Goal: Task Accomplishment & Management: Complete application form

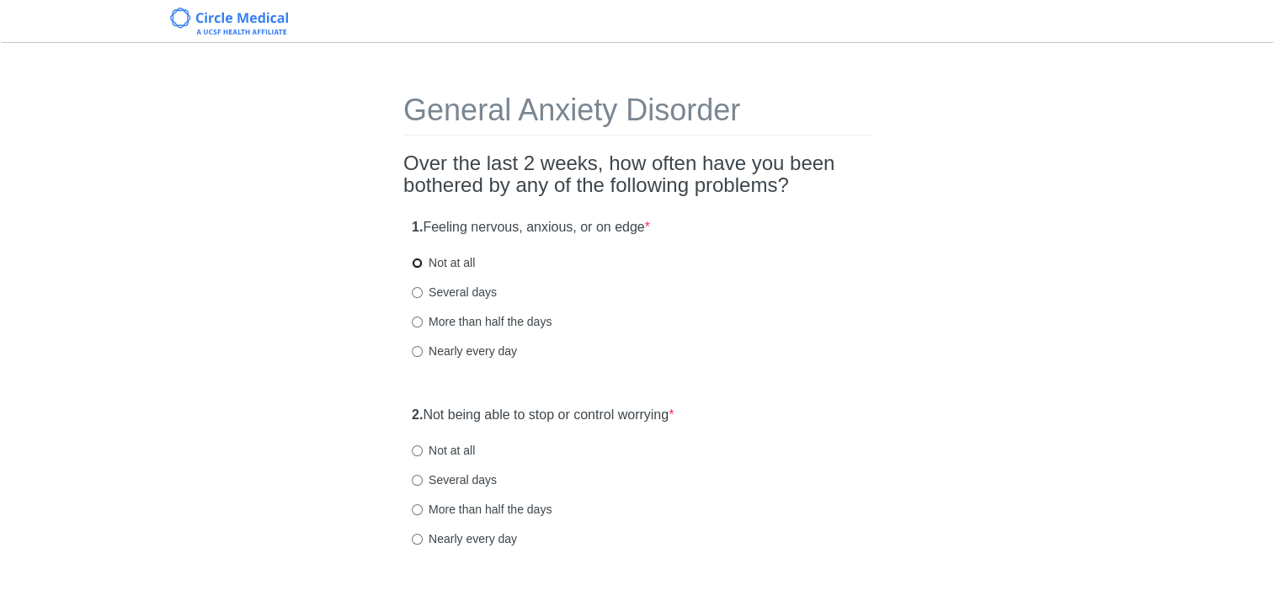
click at [417, 264] on input "Not at all" at bounding box center [417, 263] width 11 height 11
radio input "true"
click at [409, 441] on div "2. Not being able to stop or control worrying * Not at all Several days More th…" at bounding box center [636, 484] width 467 height 175
click at [414, 445] on input "Not at all" at bounding box center [417, 450] width 11 height 11
radio input "true"
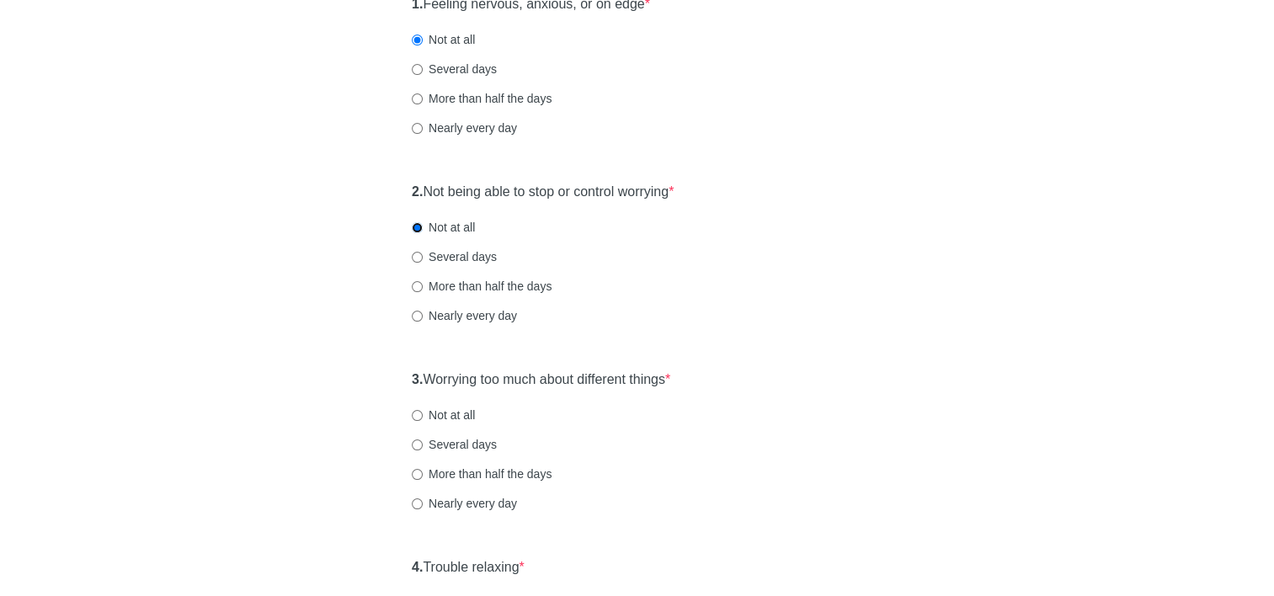
scroll to position [253, 0]
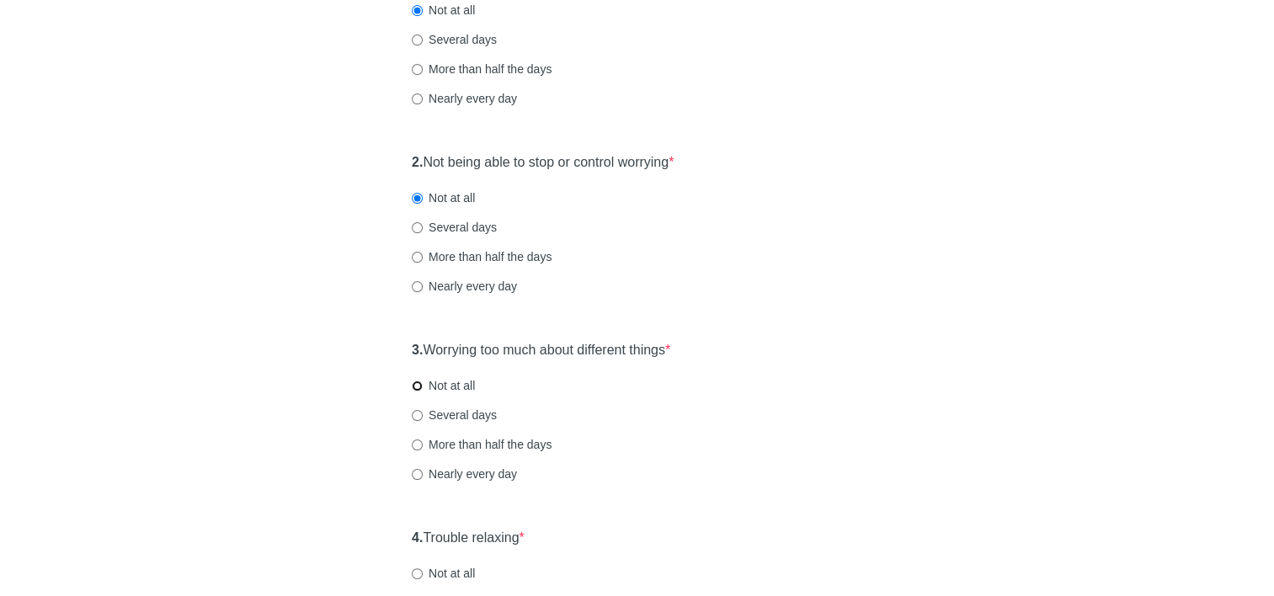
click at [420, 385] on input "Not at all" at bounding box center [417, 386] width 11 height 11
radio input "true"
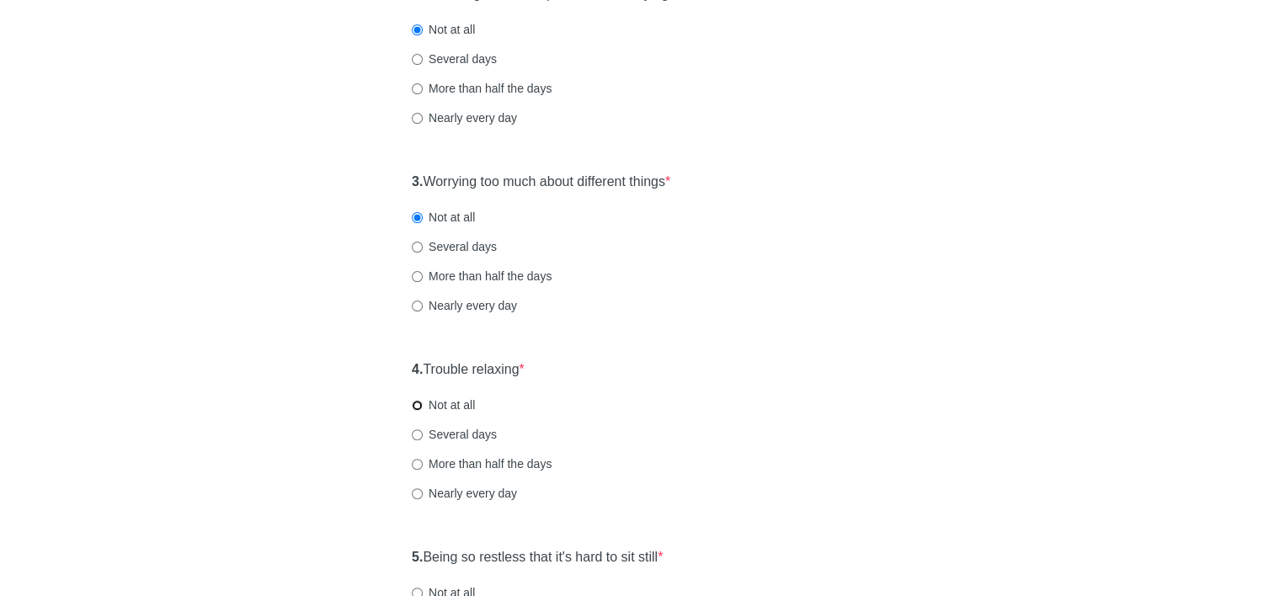
click at [414, 403] on input "Not at all" at bounding box center [417, 405] width 11 height 11
radio input "true"
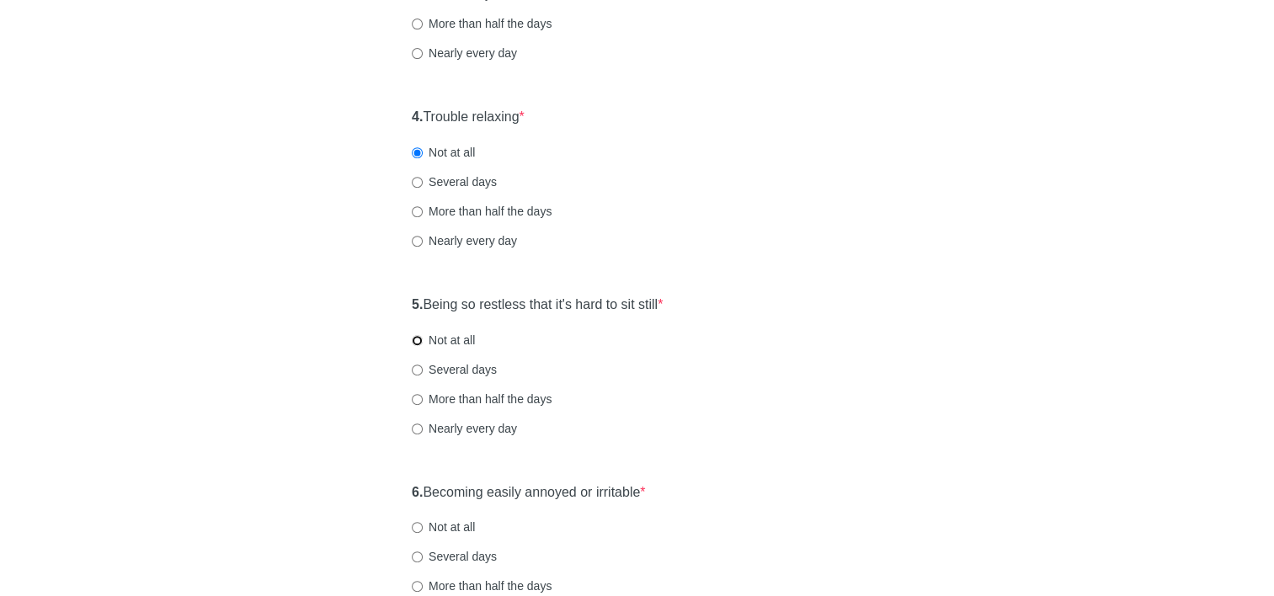
click at [417, 339] on input "Not at all" at bounding box center [417, 340] width 11 height 11
radio input "true"
drag, startPoint x: 418, startPoint y: 530, endPoint x: 425, endPoint y: 520, distance: 12.6
click at [418, 528] on input "Not at all" at bounding box center [417, 527] width 11 height 11
radio input "true"
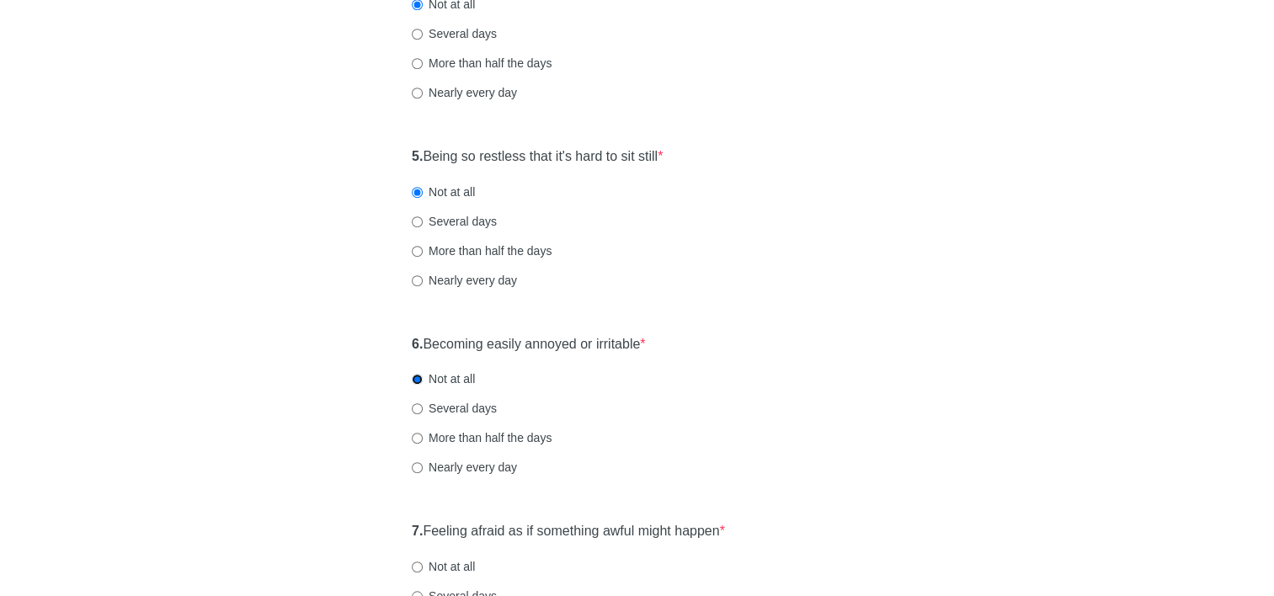
scroll to position [926, 0]
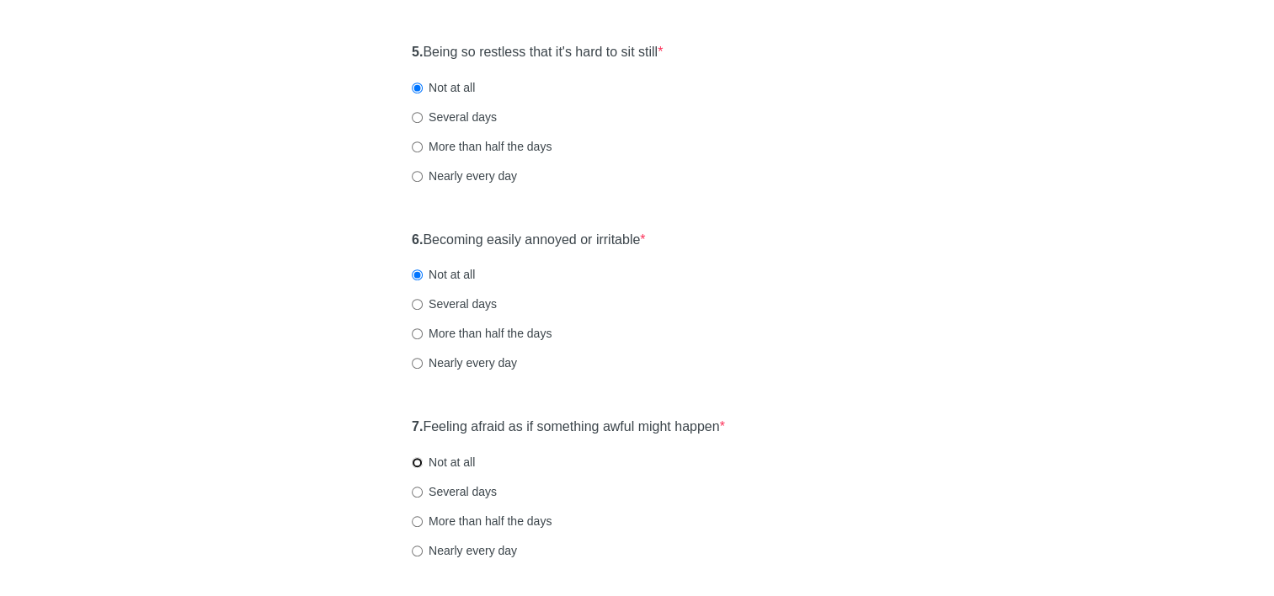
click at [414, 465] on input "Not at all" at bounding box center [417, 462] width 11 height 11
radio input "true"
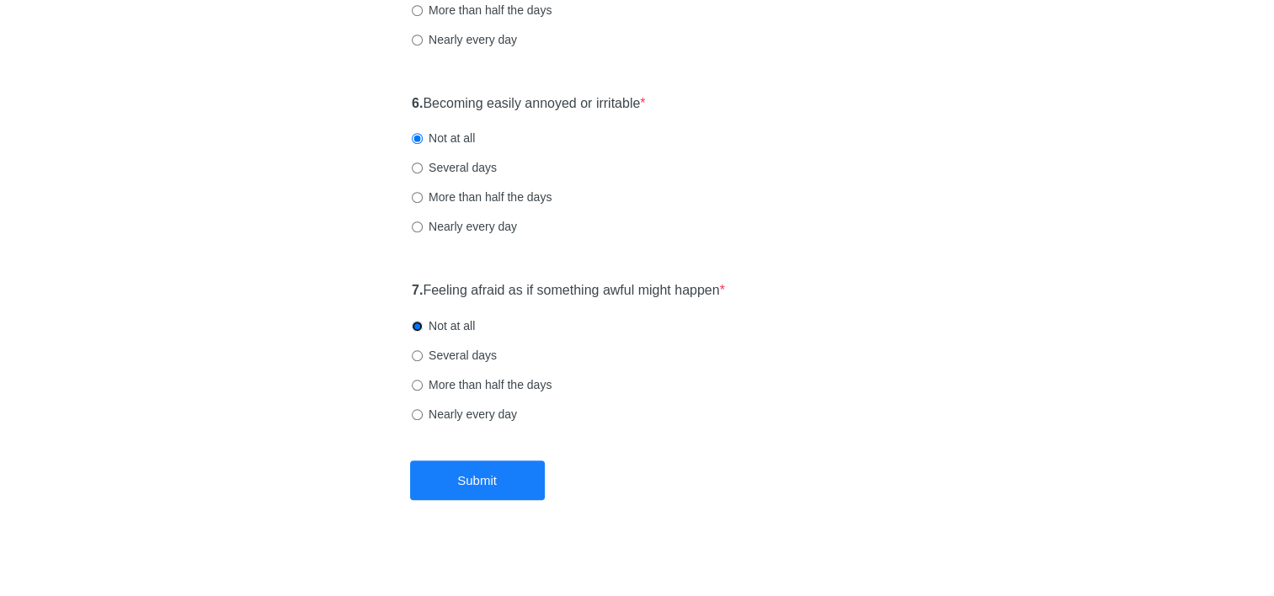
scroll to position [1068, 0]
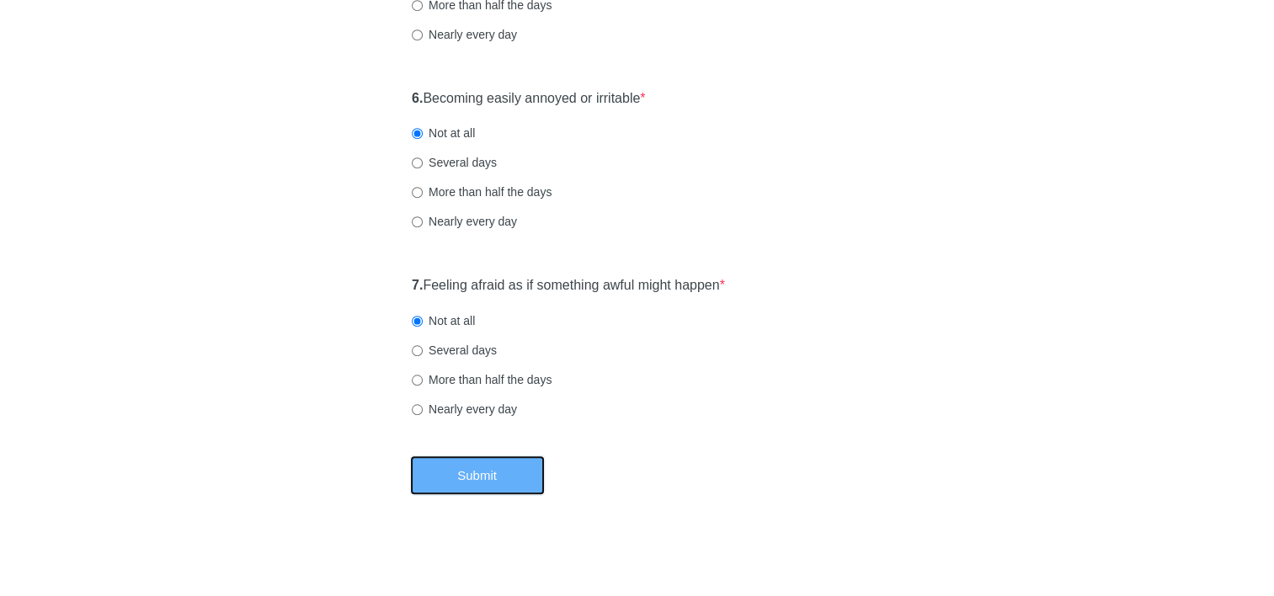
click at [451, 485] on button "Submit" at bounding box center [477, 475] width 135 height 40
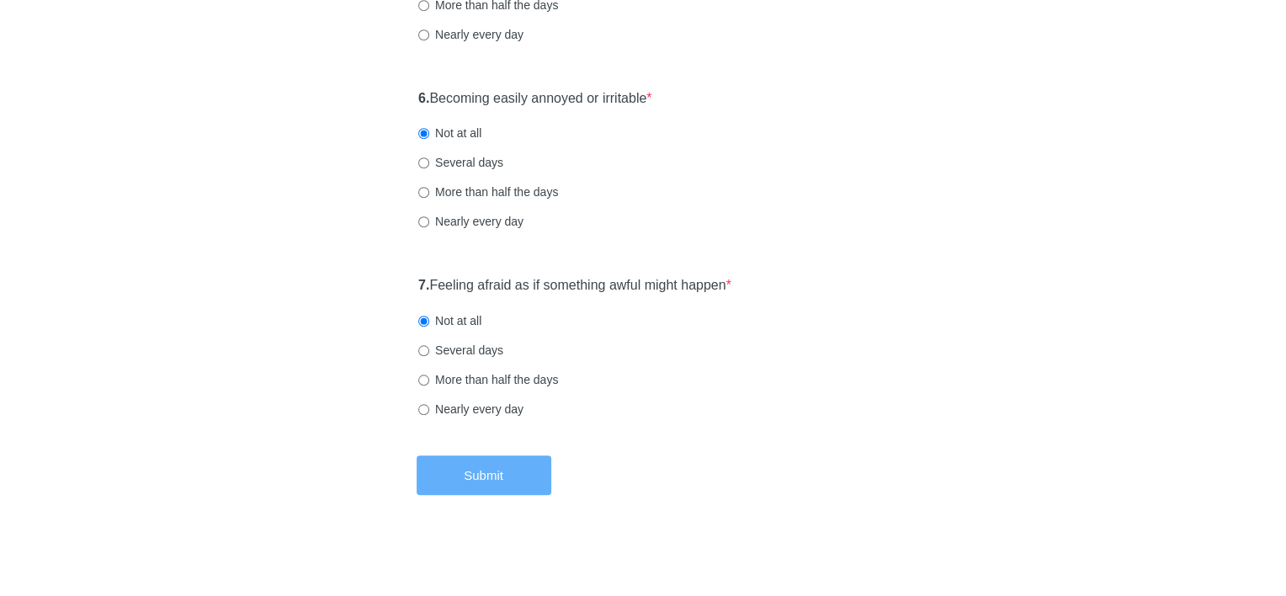
scroll to position [0, 0]
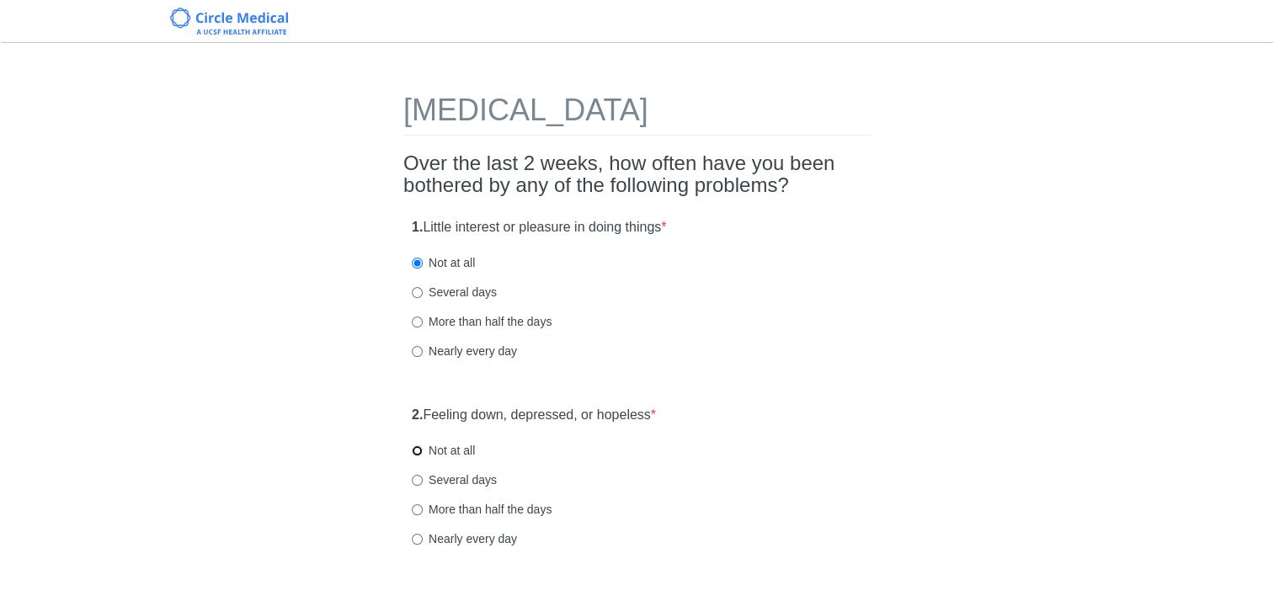
click at [415, 451] on input "Not at all" at bounding box center [417, 450] width 11 height 11
radio input "true"
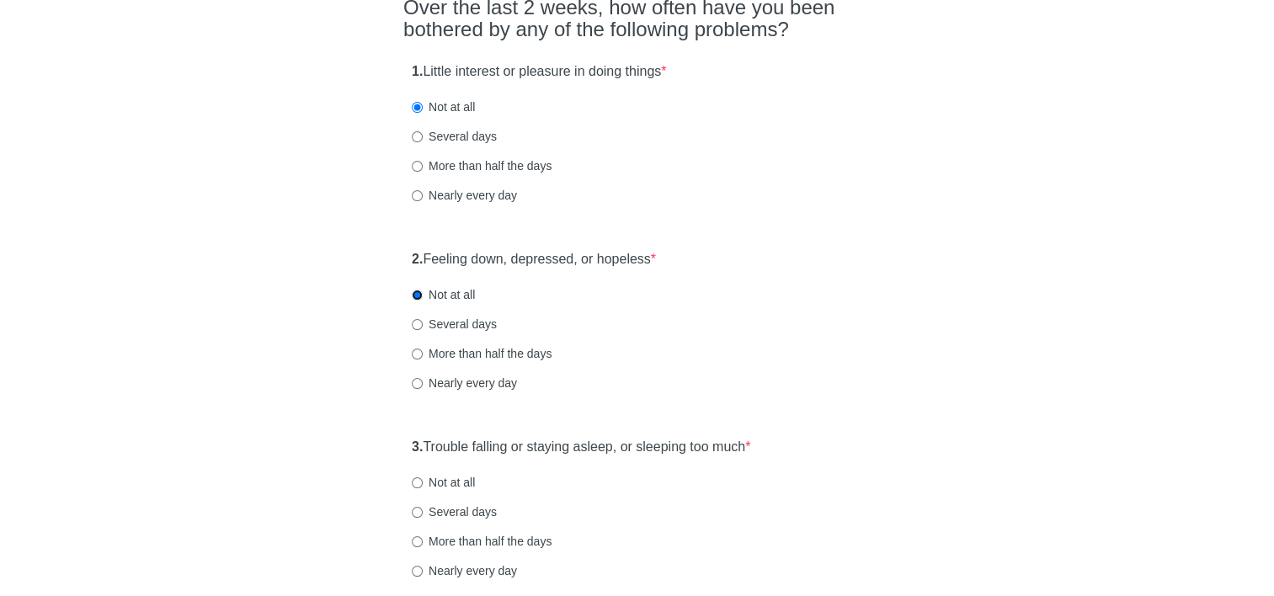
scroll to position [253, 0]
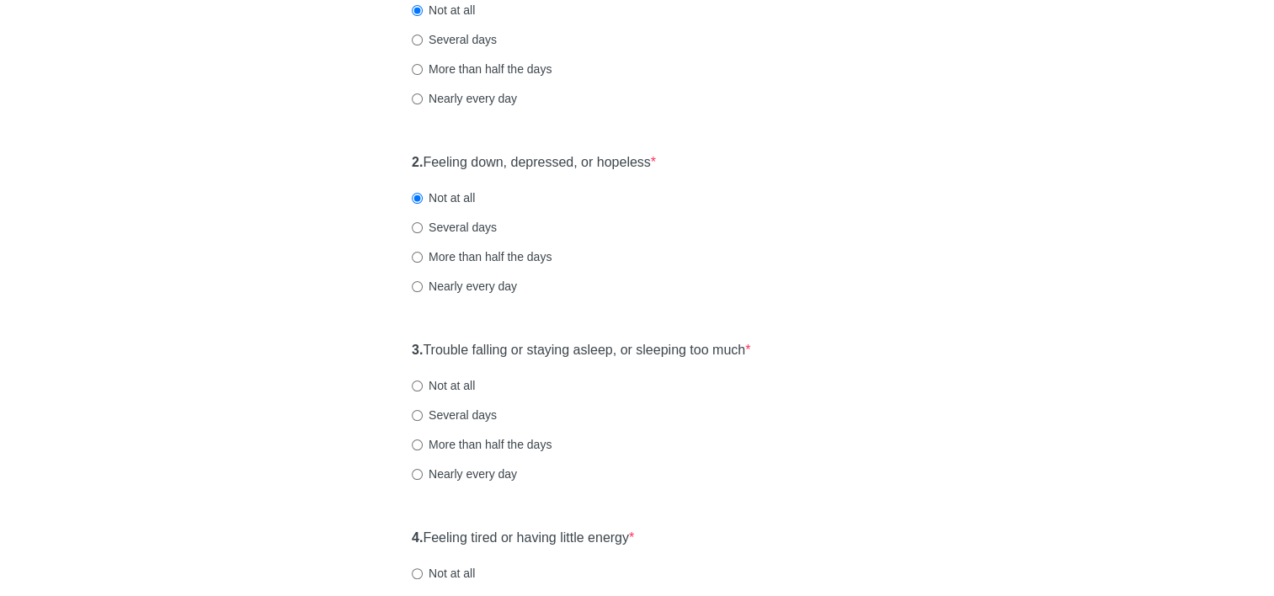
click at [423, 389] on label "Not at all" at bounding box center [443, 385] width 63 height 17
click at [423, 389] on input "Not at all" at bounding box center [417, 386] width 11 height 11
radio input "true"
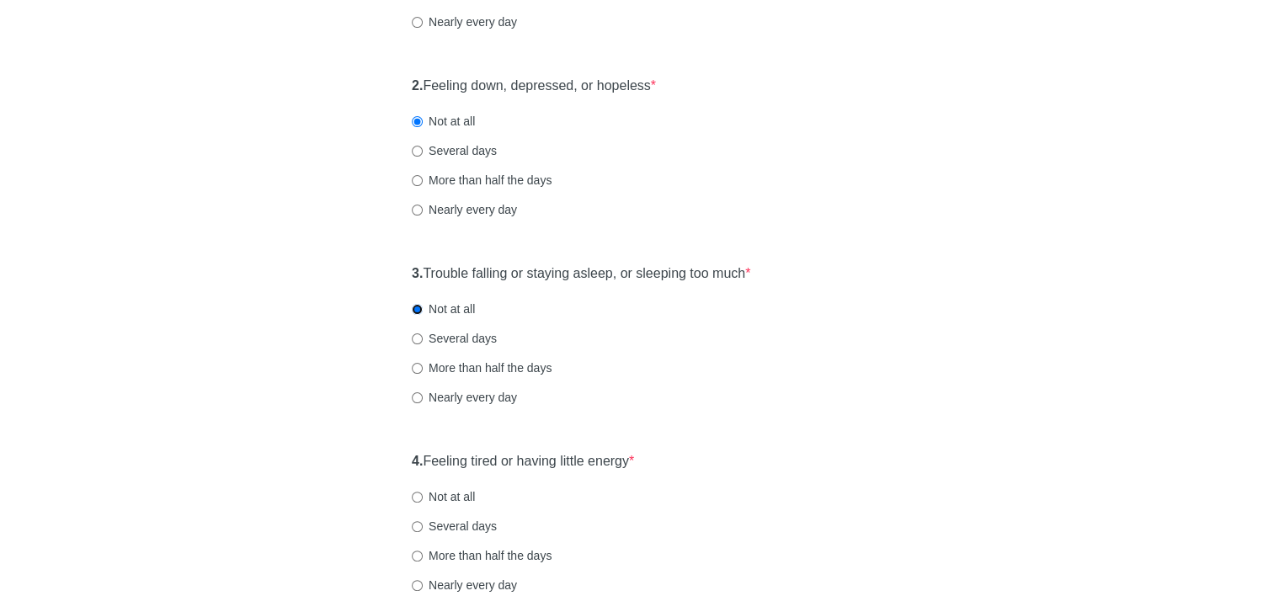
scroll to position [421, 0]
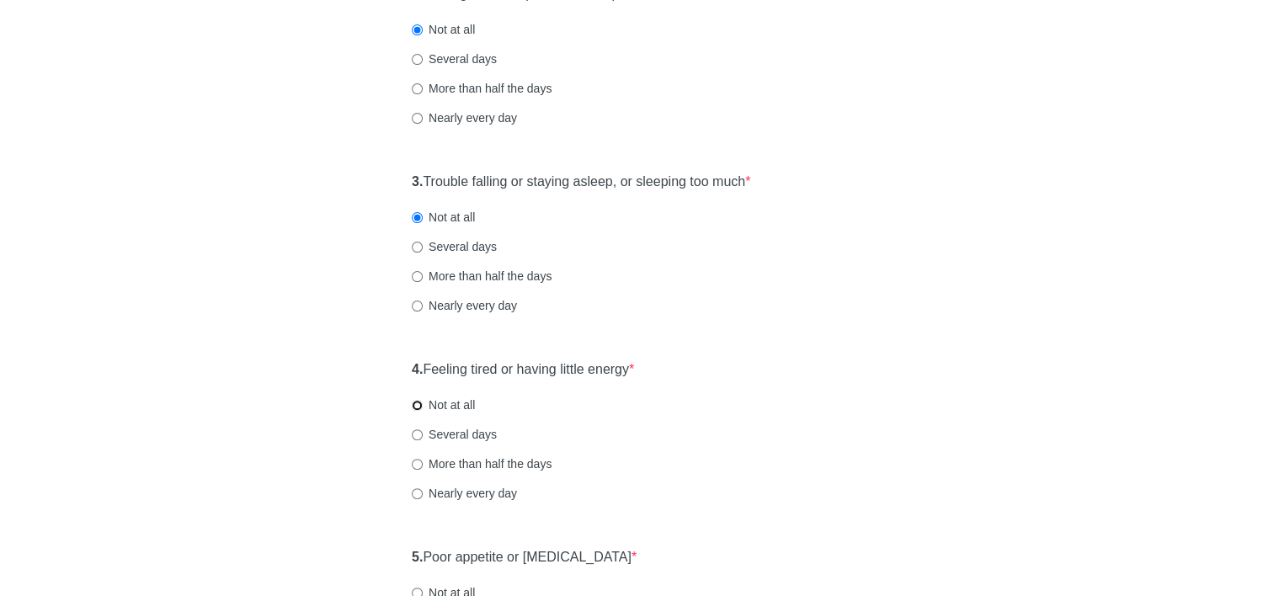
click at [415, 405] on input "Not at all" at bounding box center [417, 405] width 11 height 11
radio input "true"
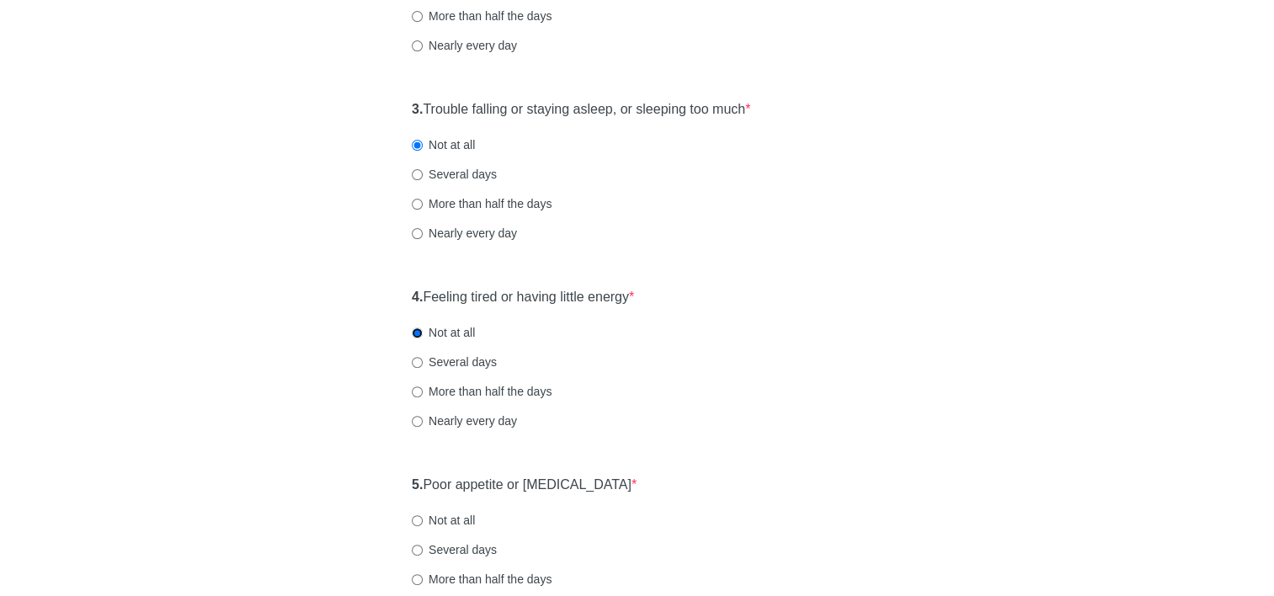
scroll to position [589, 0]
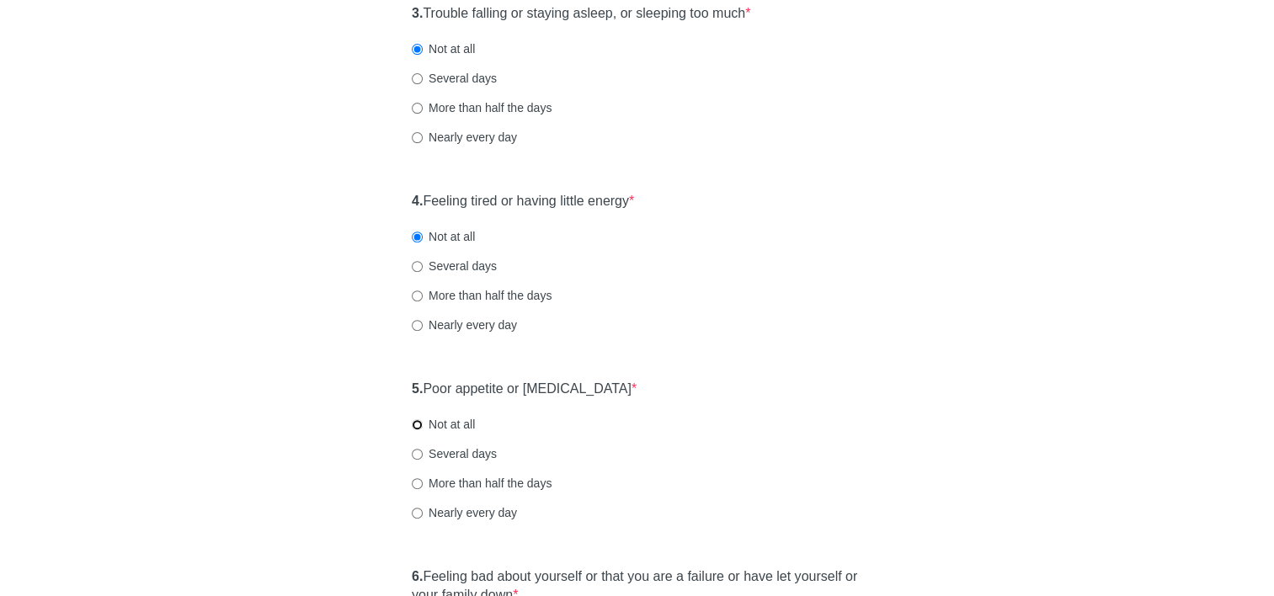
click at [414, 428] on input "Not at all" at bounding box center [417, 424] width 11 height 11
radio input "true"
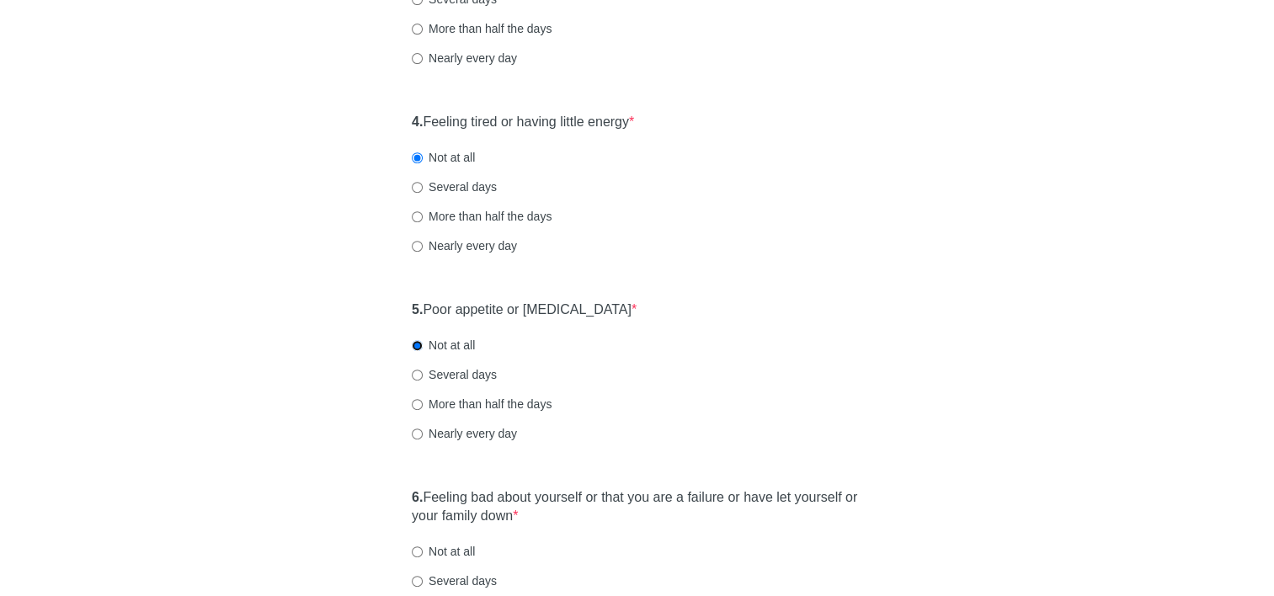
scroll to position [758, 0]
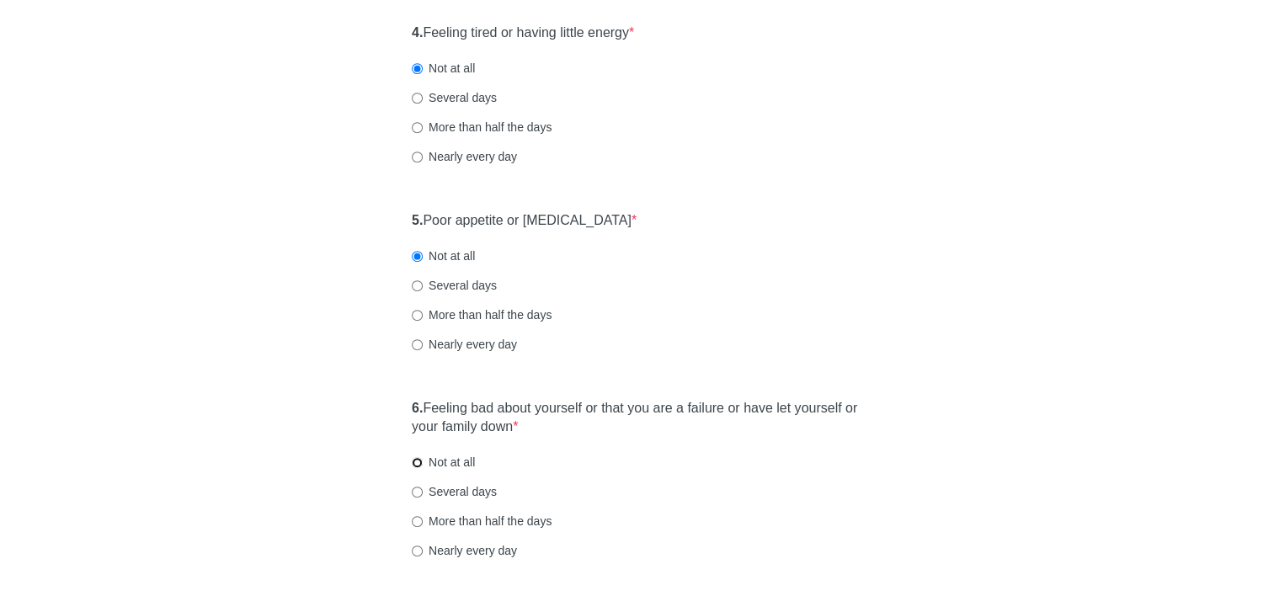
click at [419, 462] on input "Not at all" at bounding box center [417, 462] width 11 height 11
radio input "true"
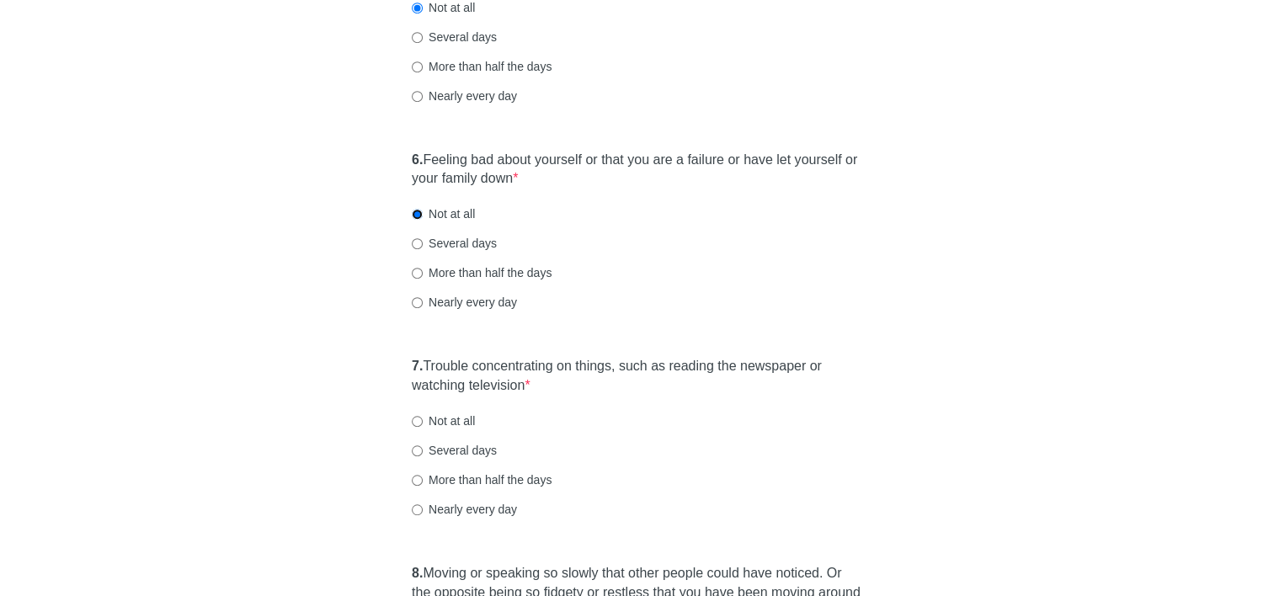
scroll to position [1010, 0]
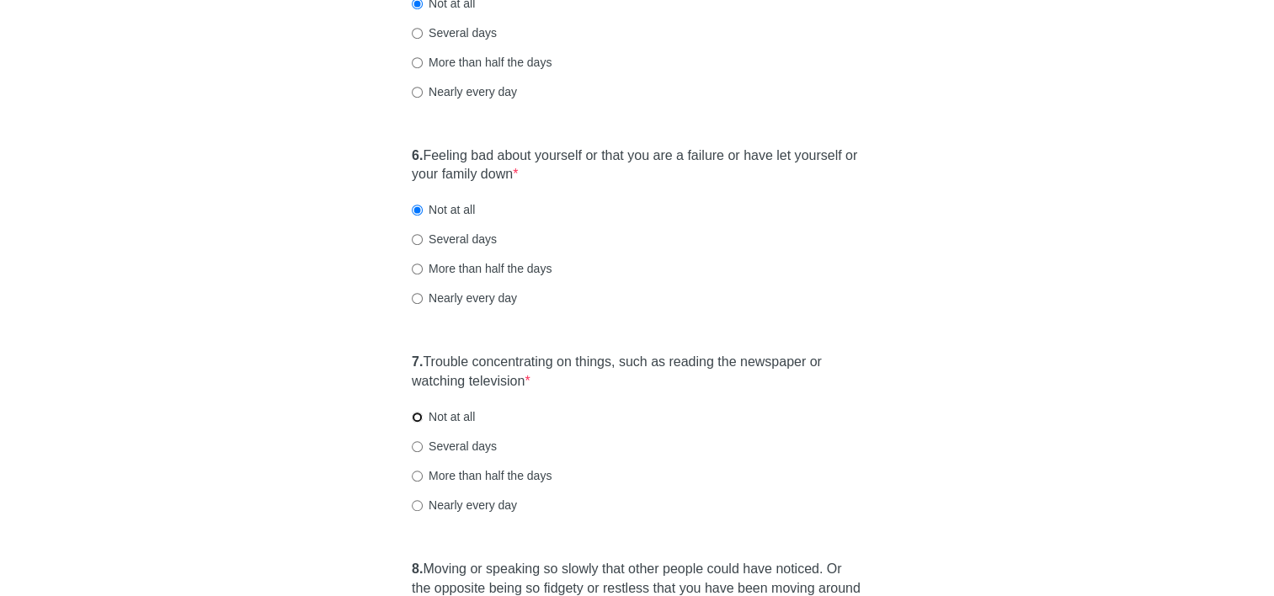
click at [419, 418] on input "Not at all" at bounding box center [417, 417] width 11 height 11
radio input "true"
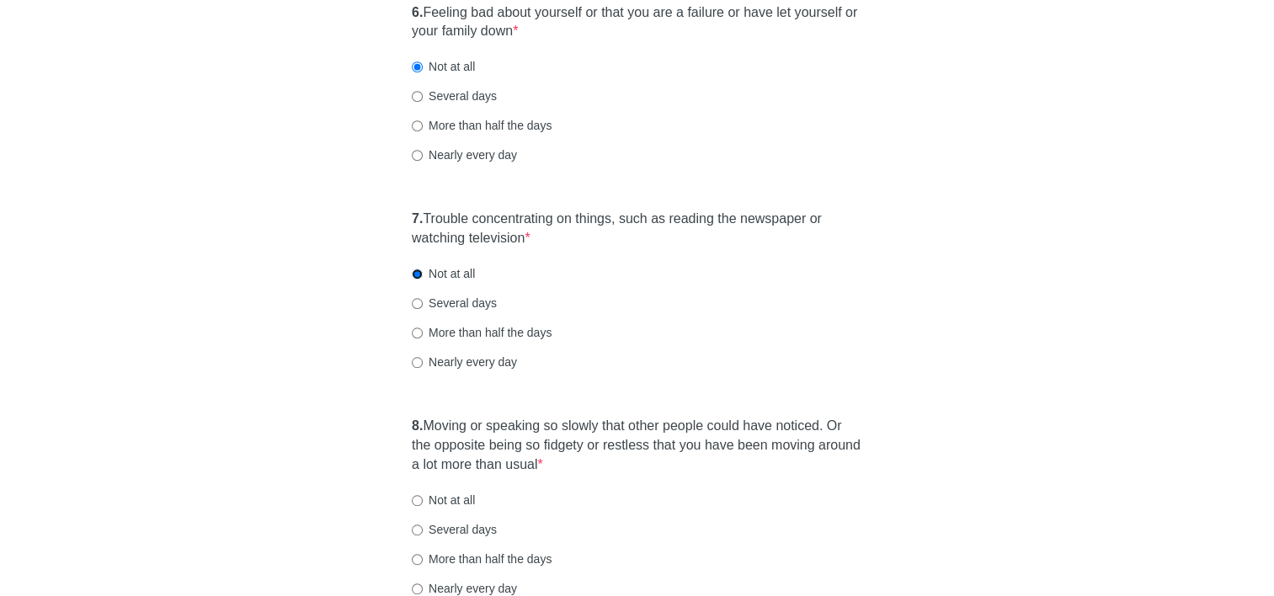
scroll to position [1263, 0]
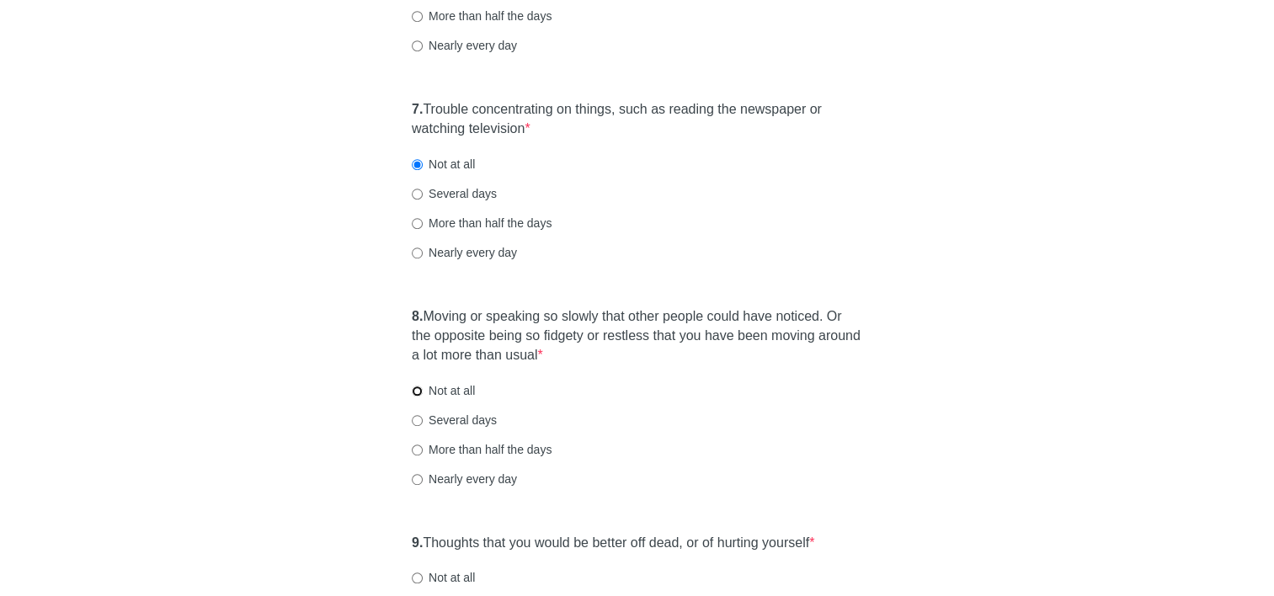
click at [419, 395] on input "Not at all" at bounding box center [417, 391] width 11 height 11
radio input "true"
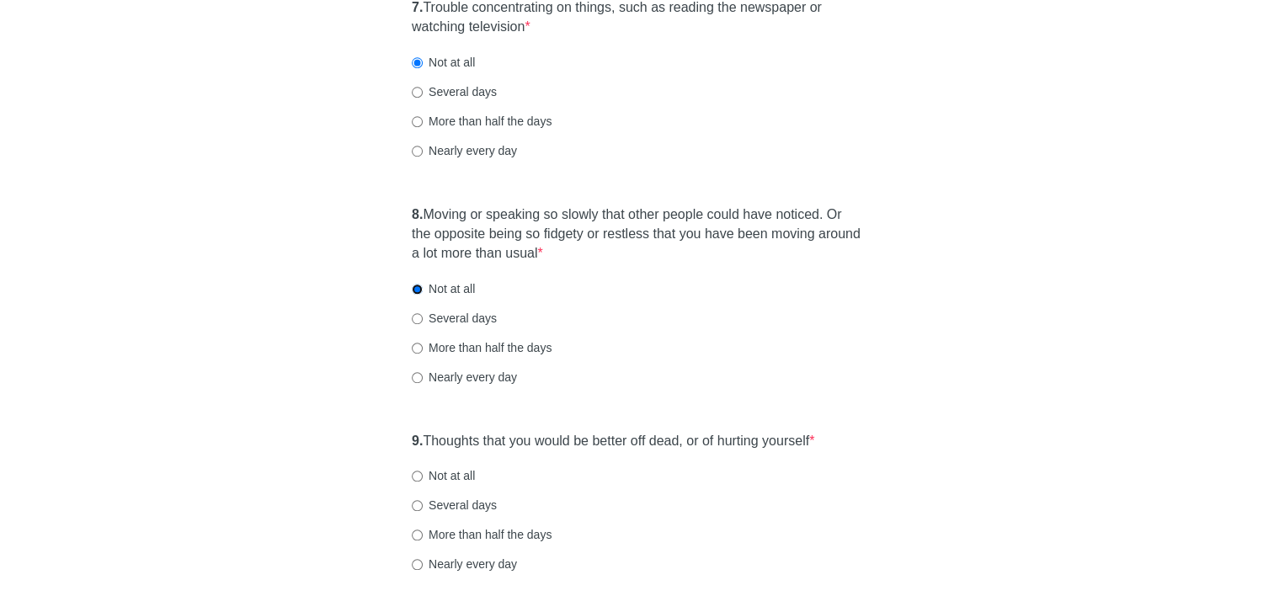
scroll to position [1431, 0]
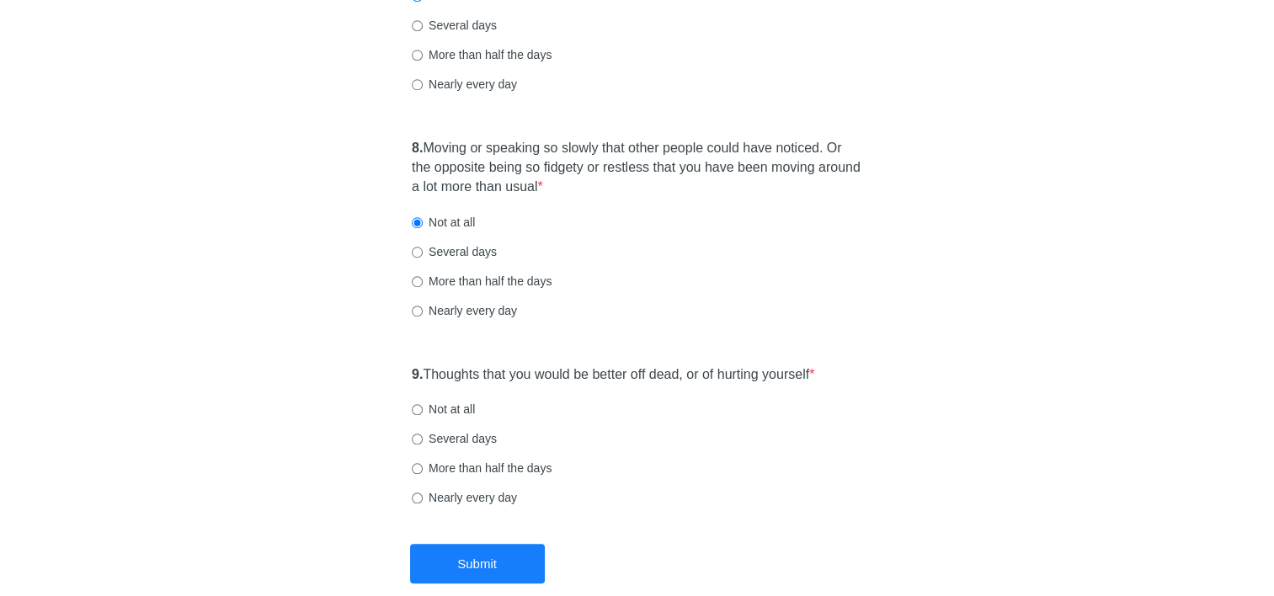
click at [418, 416] on label "Not at all" at bounding box center [443, 409] width 63 height 17
click at [418, 415] on input "Not at all" at bounding box center [417, 409] width 11 height 11
radio input "true"
click at [475, 547] on button "Submit" at bounding box center [477, 564] width 135 height 40
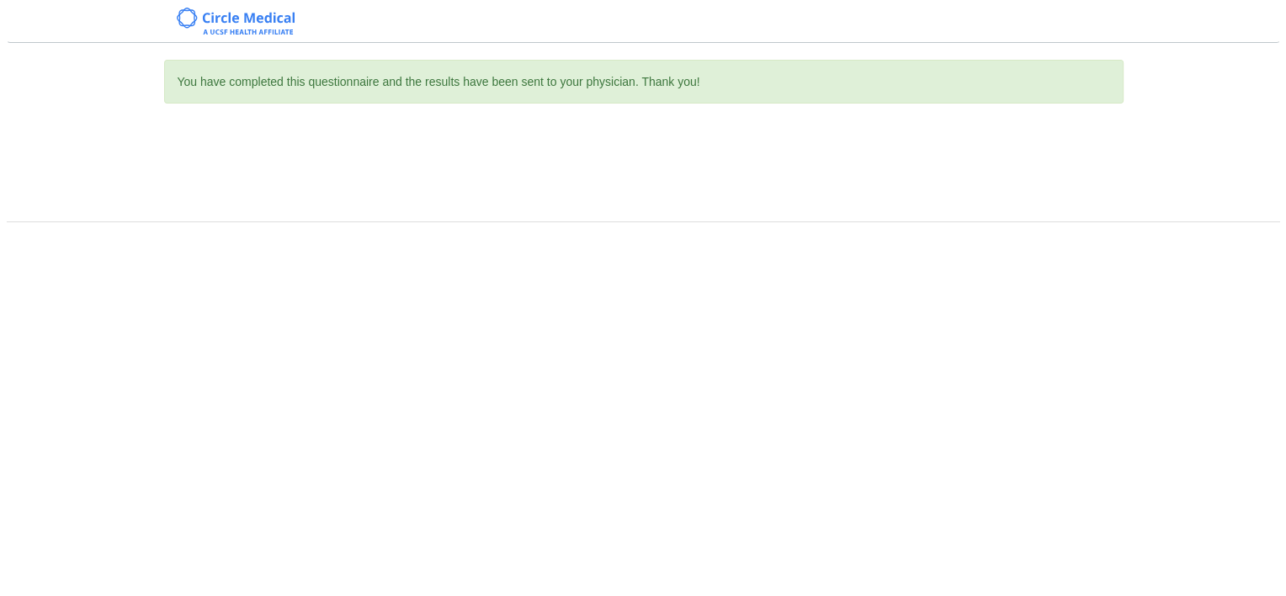
scroll to position [0, 0]
